Goal: Browse casually

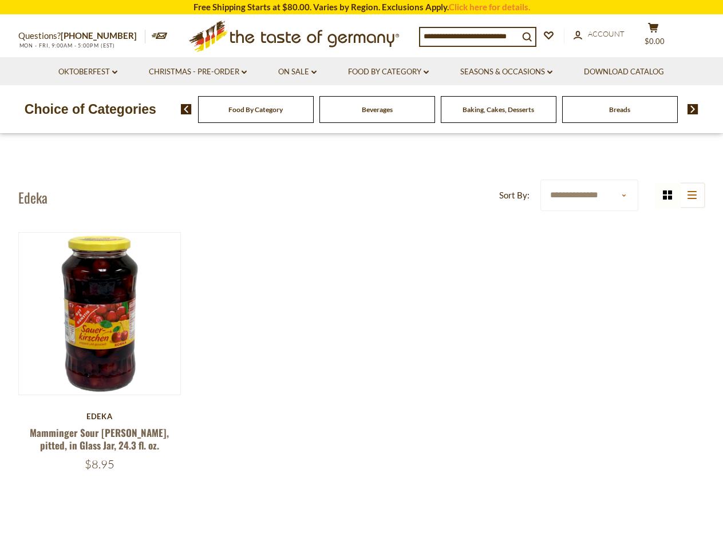
click at [361, 275] on div "Quick View [GEOGRAPHIC_DATA] Mamminger Sour [PERSON_NAME], pitted, in Glass Jar…" at bounding box center [361, 368] width 686 height 273
click at [472, 35] on input at bounding box center [469, 36] width 98 height 16
click at [660, 37] on span "$0.00" at bounding box center [654, 41] width 20 height 9
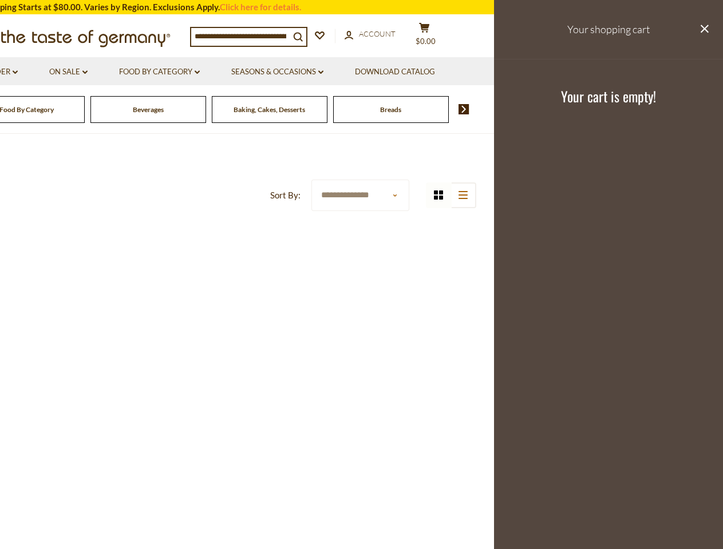
click at [197, 72] on li "Food By Category dropdown_arrow All Food By Category Taste of Germany Collectio…" at bounding box center [159, 71] width 110 height 28
click at [297, 72] on link "Seasons & Occasions dropdown_arrow" at bounding box center [277, 72] width 92 height 13
click at [390, 72] on link "Download Catalog" at bounding box center [395, 72] width 80 height 13
click at [508, 72] on footer "Your cart is empty!" at bounding box center [608, 96] width 229 height 74
